Goal: Task Accomplishment & Management: Complete application form

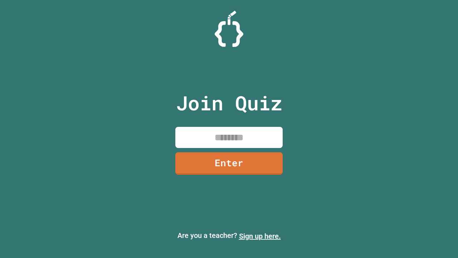
click at [260, 236] on link "Sign up here." at bounding box center [260, 236] width 42 height 9
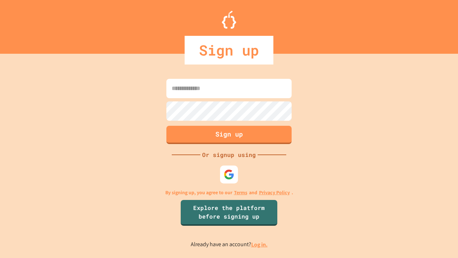
click at [260, 244] on link "Log in." at bounding box center [259, 245] width 16 height 8
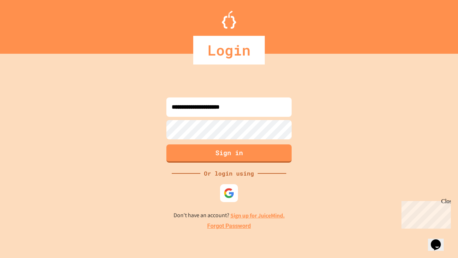
type input "**********"
